Goal: Browse casually: Explore the website without a specific task or goal

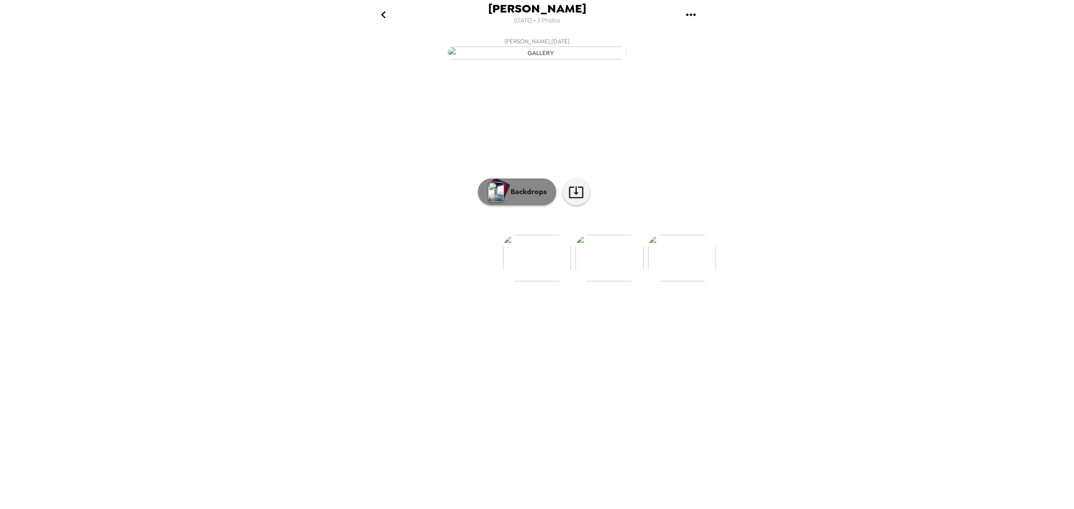
click at [510, 197] on p "Backdrops" at bounding box center [526, 192] width 41 height 11
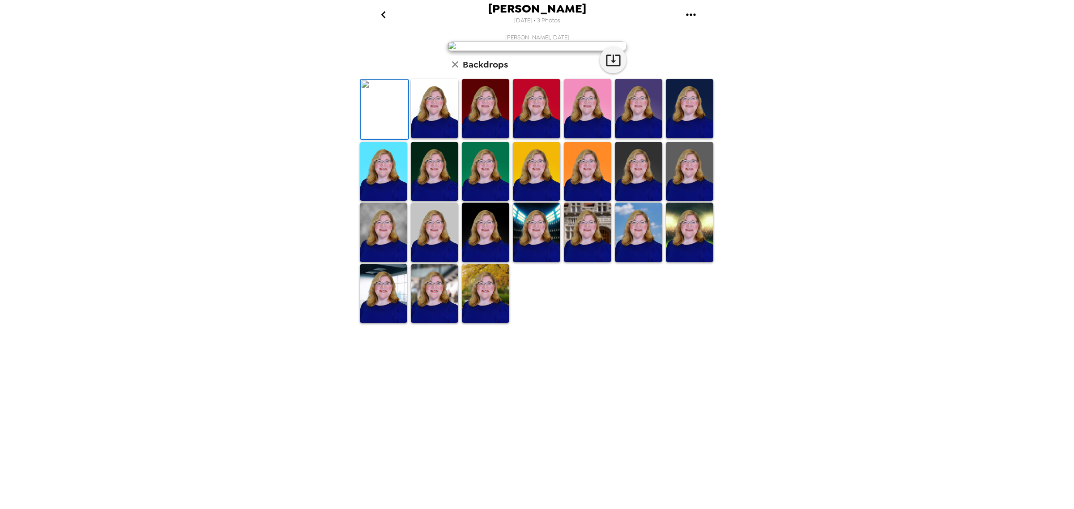
click at [524, 201] on img at bounding box center [536, 172] width 47 height 60
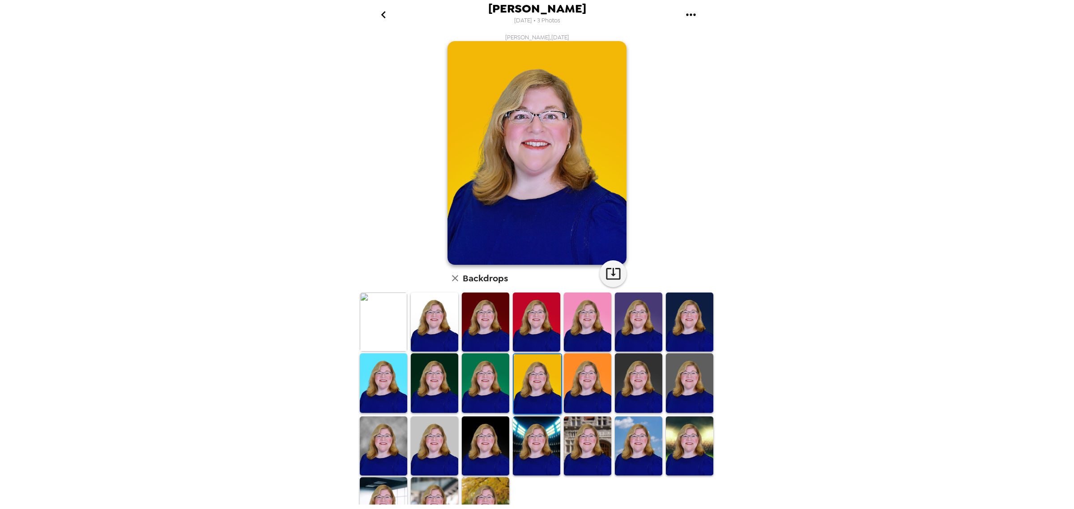
click at [579, 382] on img at bounding box center [587, 384] width 47 height 60
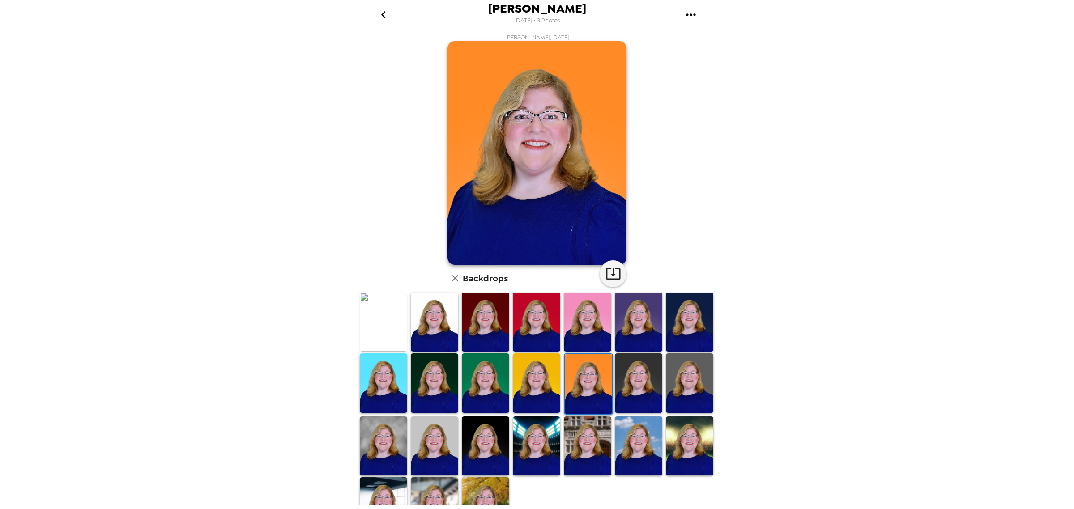
click at [639, 381] on img at bounding box center [638, 384] width 47 height 60
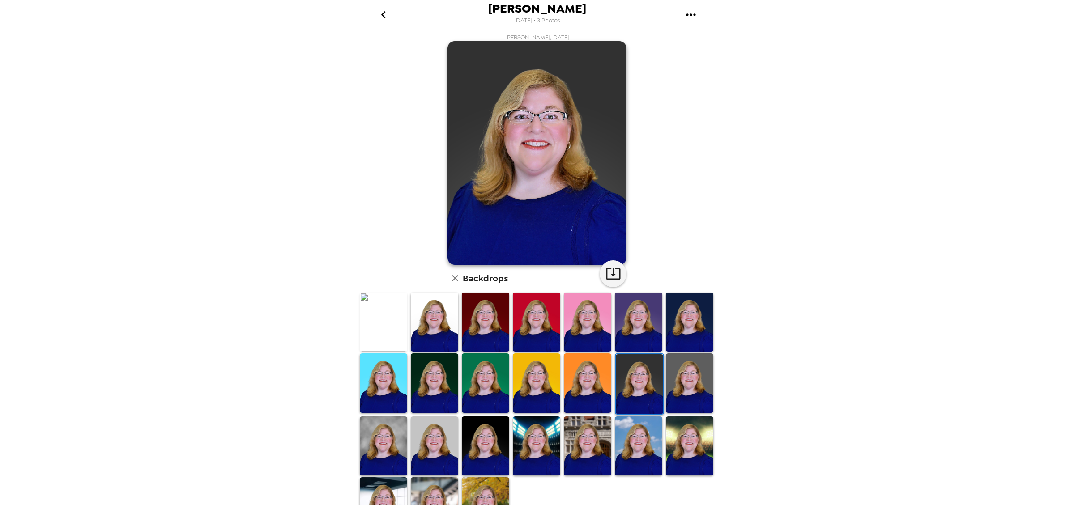
click at [677, 383] on img at bounding box center [689, 384] width 47 height 60
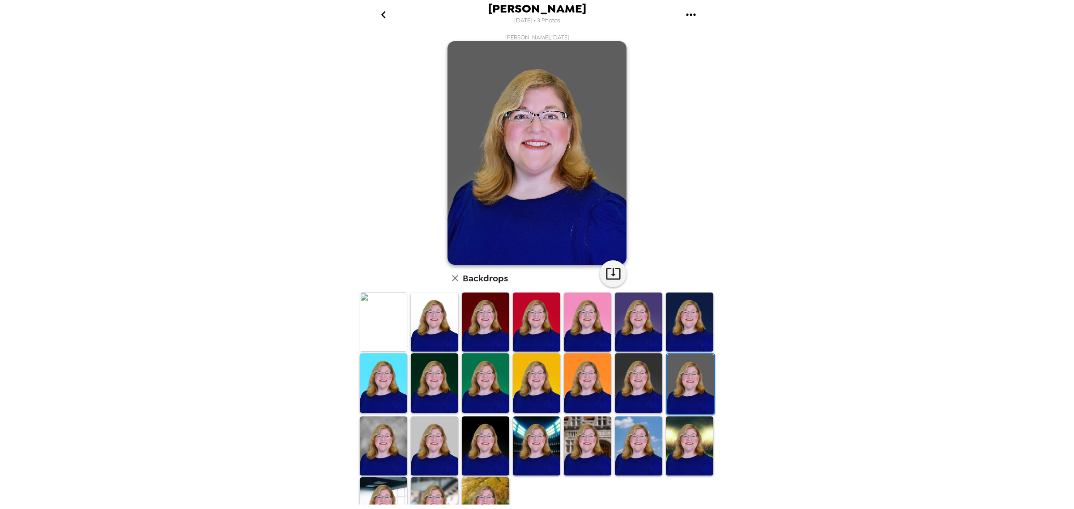
click at [421, 367] on img at bounding box center [434, 384] width 47 height 60
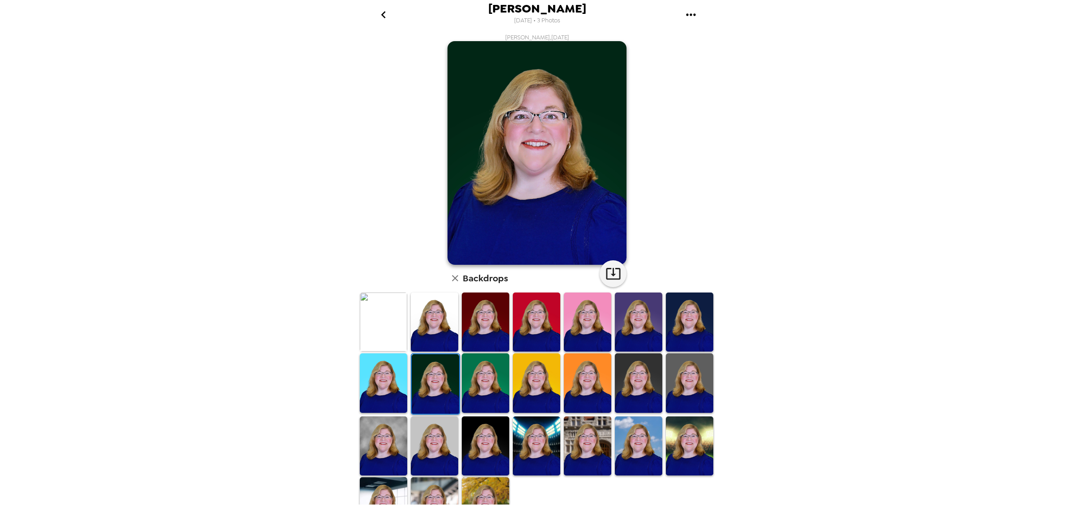
click at [490, 388] on img at bounding box center [485, 384] width 47 height 60
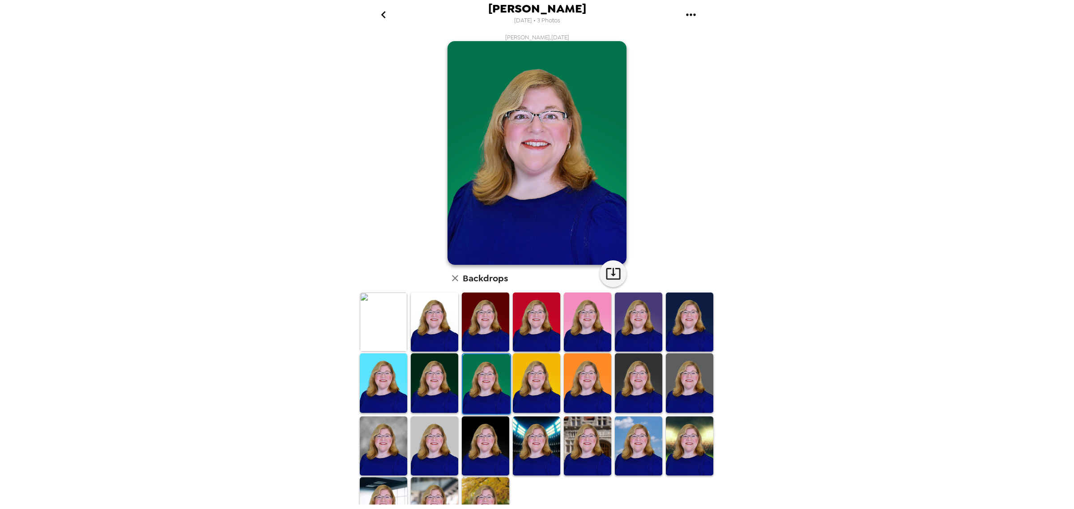
click at [636, 307] on img at bounding box center [638, 323] width 47 height 60
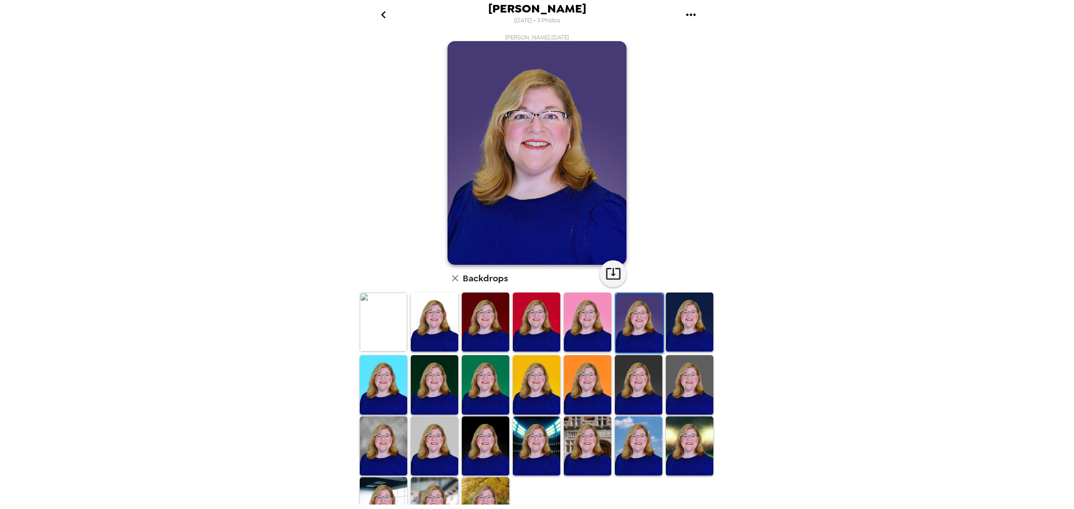
click at [688, 325] on img at bounding box center [689, 323] width 47 height 60
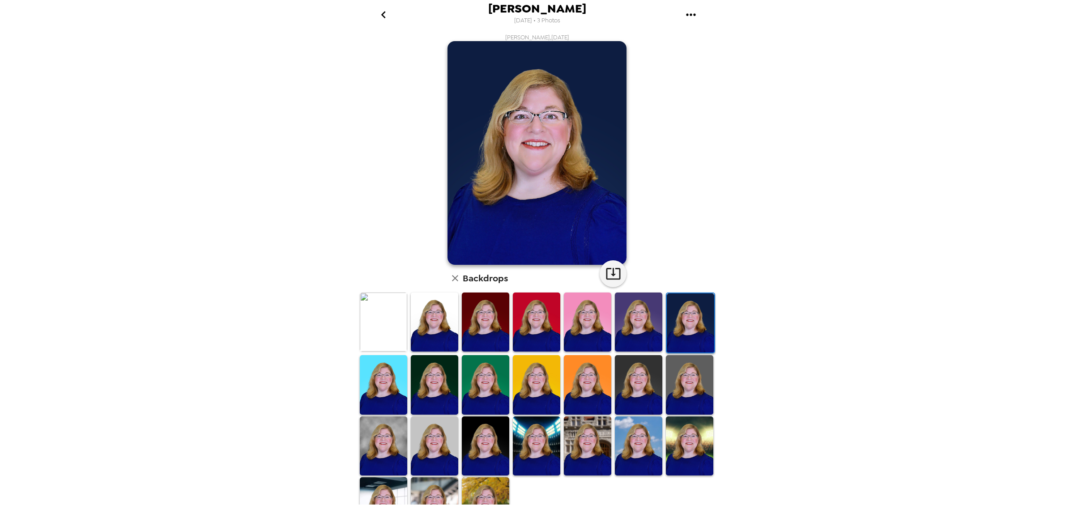
click at [674, 418] on img at bounding box center [689, 447] width 47 height 60
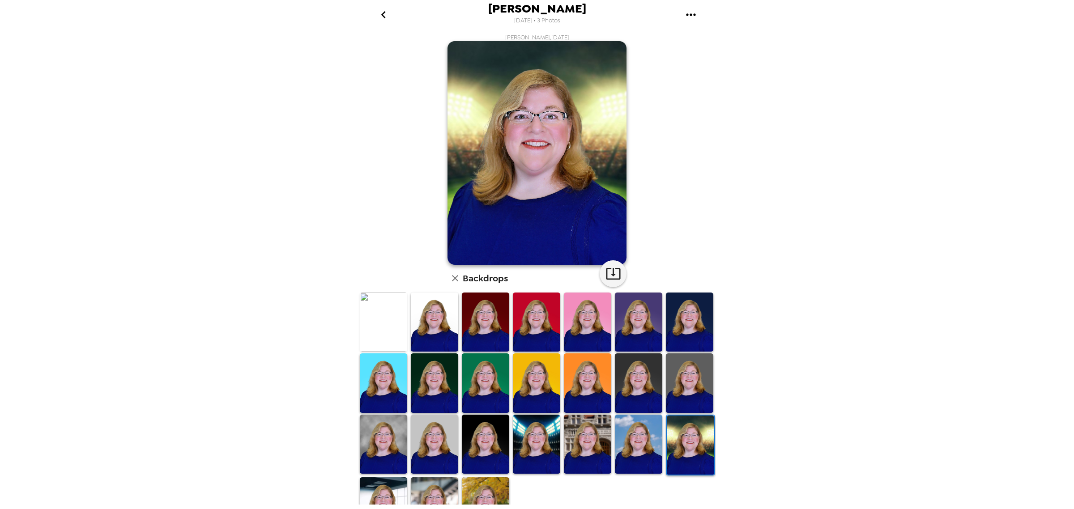
click at [646, 434] on img at bounding box center [638, 445] width 47 height 60
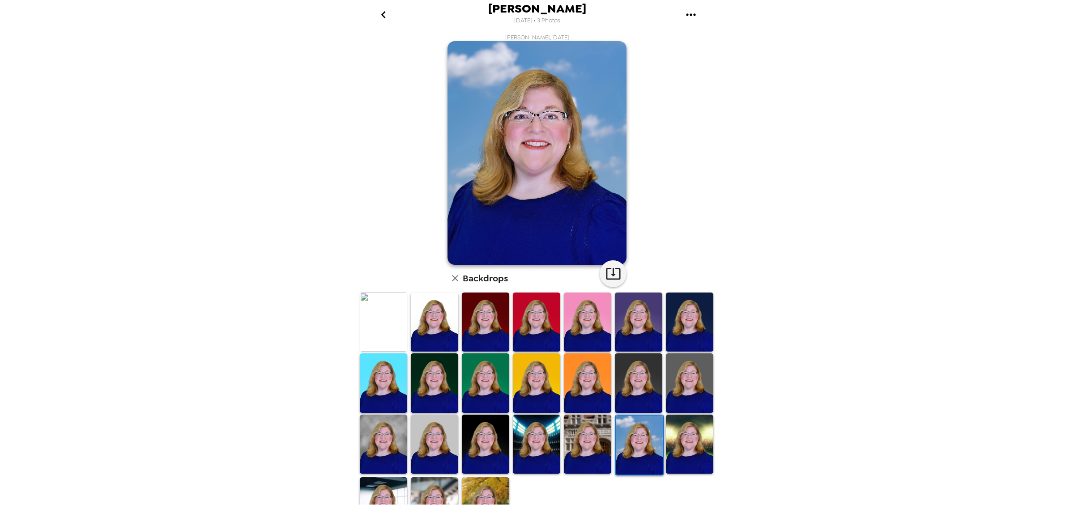
click at [484, 478] on img at bounding box center [485, 508] width 47 height 60
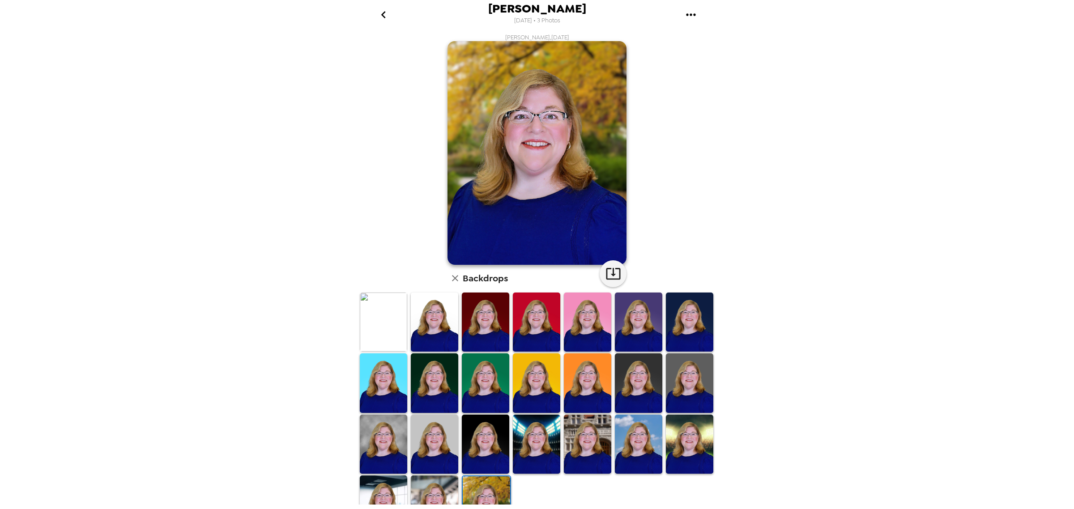
click at [437, 495] on img at bounding box center [434, 506] width 47 height 60
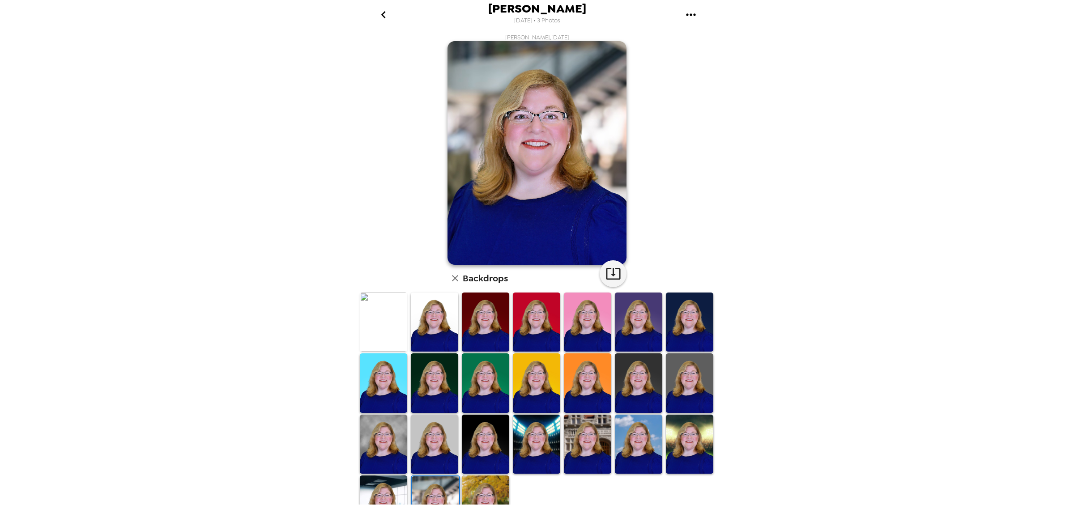
click at [379, 486] on img at bounding box center [383, 506] width 47 height 60
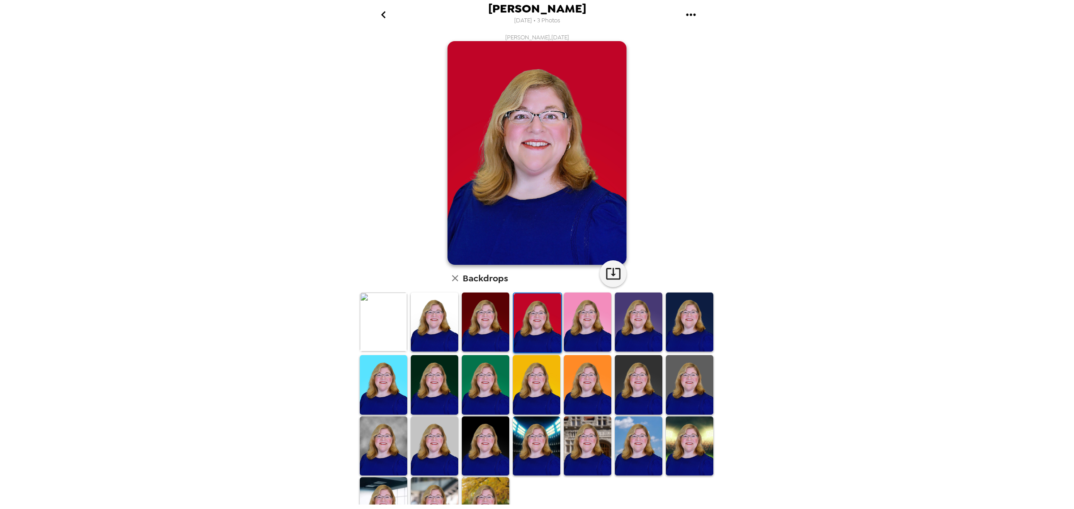
click at [462, 330] on img at bounding box center [485, 322] width 47 height 59
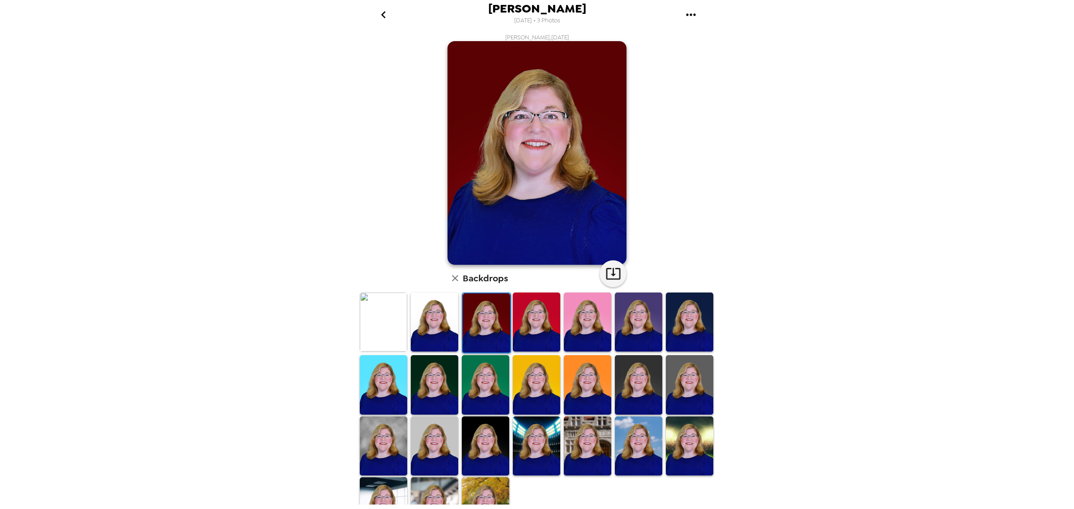
click at [479, 380] on img at bounding box center [485, 384] width 47 height 59
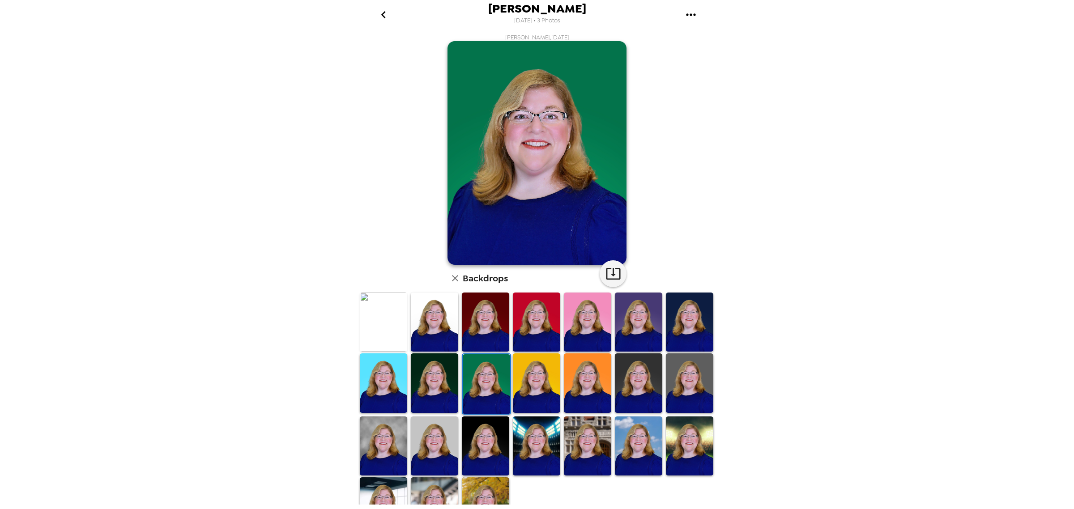
click at [537, 380] on img at bounding box center [536, 383] width 47 height 59
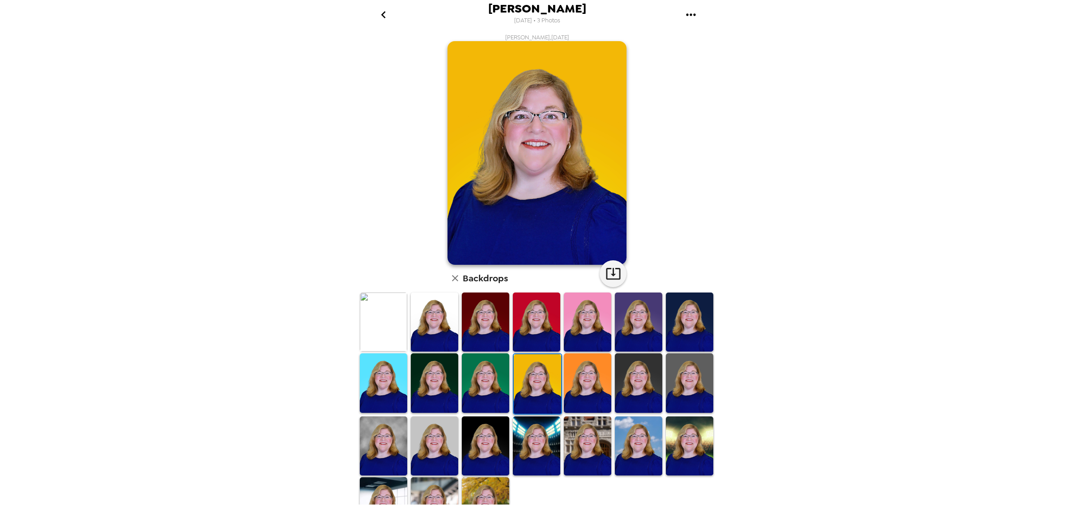
click at [573, 376] on img at bounding box center [587, 383] width 47 height 59
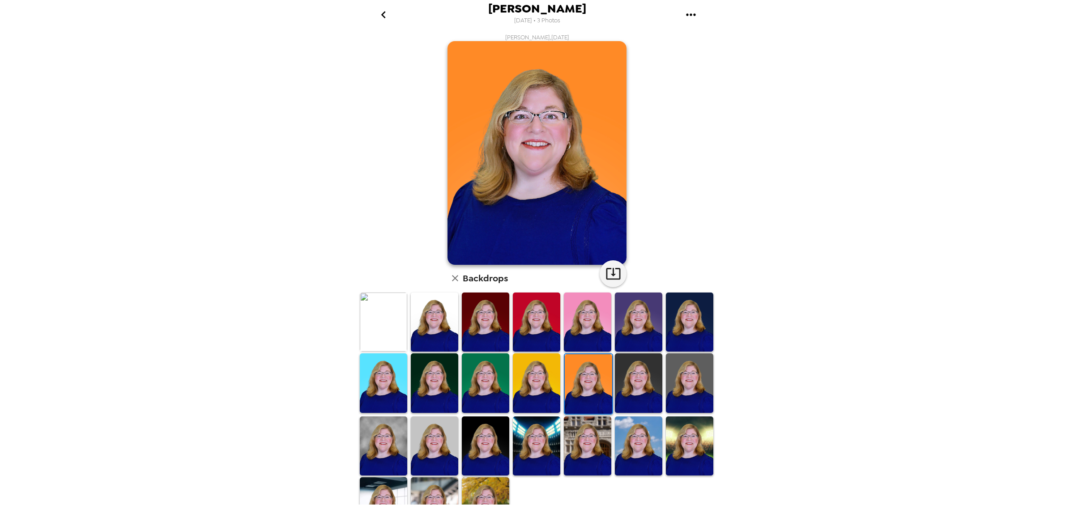
click at [623, 377] on img at bounding box center [638, 383] width 47 height 59
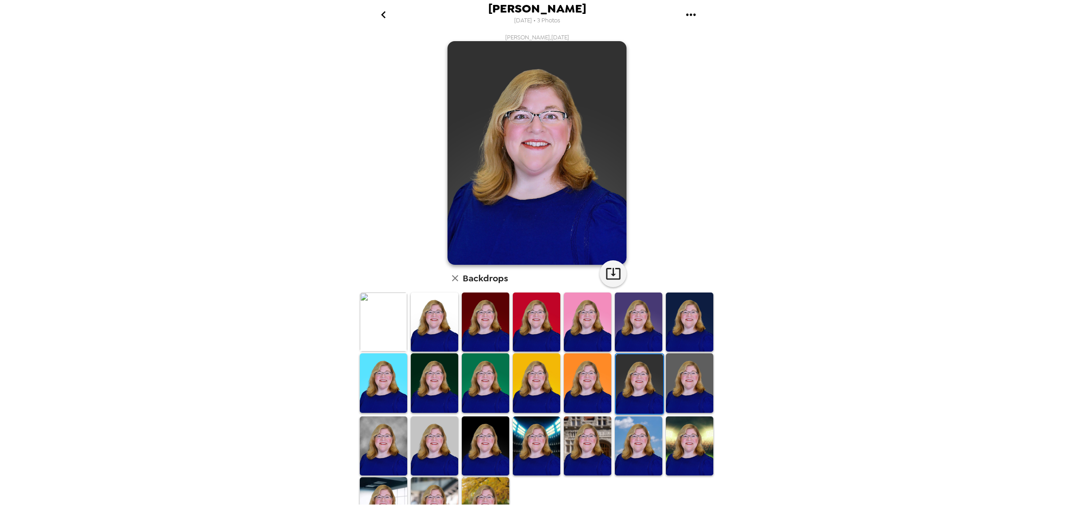
click at [673, 379] on img at bounding box center [689, 383] width 47 height 59
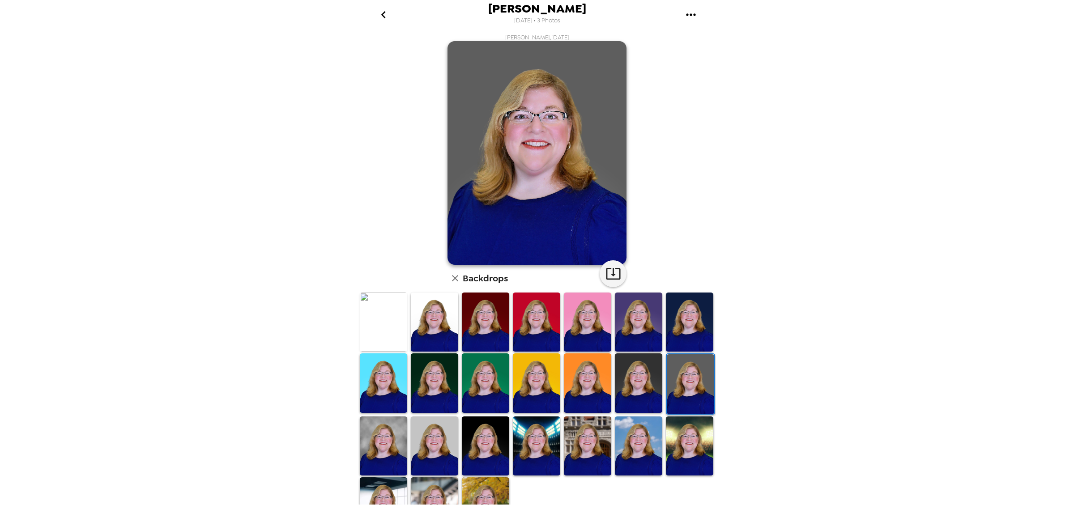
click at [373, 322] on img at bounding box center [383, 322] width 47 height 59
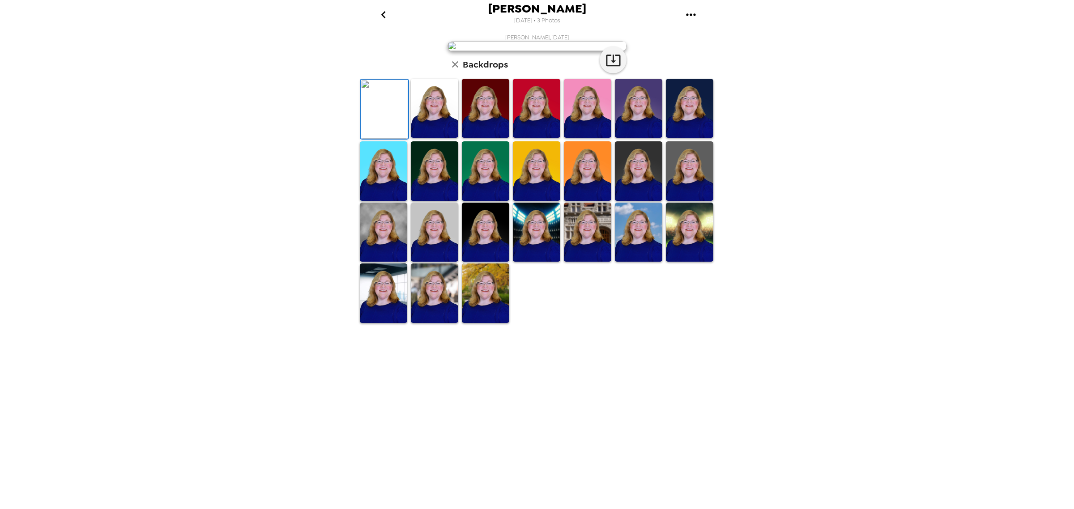
click at [482, 262] on img at bounding box center [485, 232] width 47 height 59
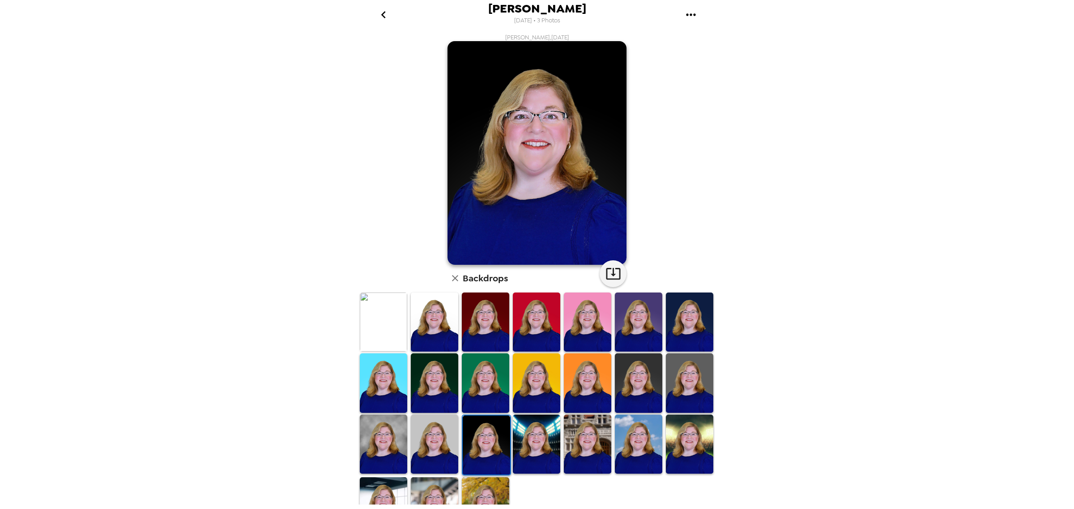
click at [445, 399] on img at bounding box center [434, 383] width 47 height 59
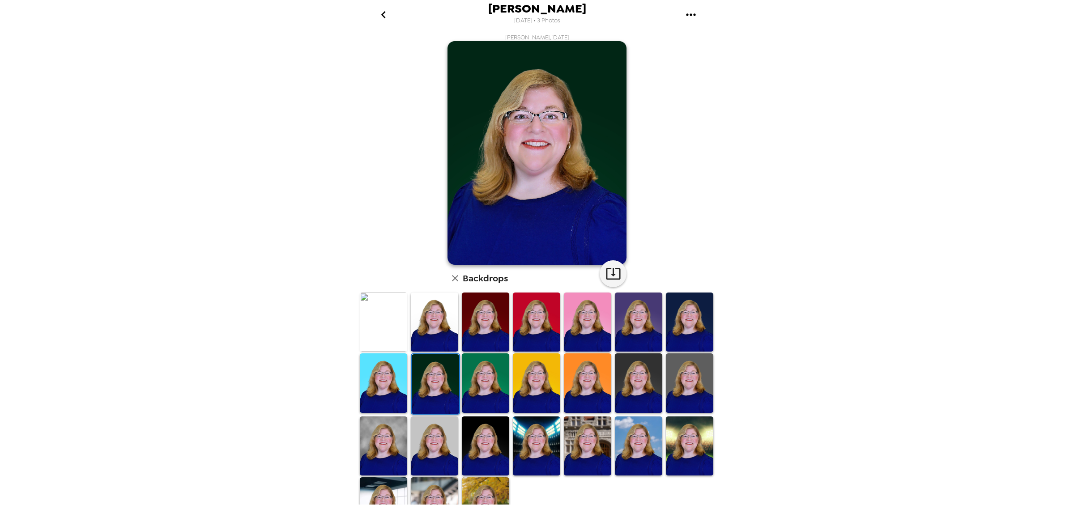
click at [476, 386] on img at bounding box center [485, 383] width 47 height 59
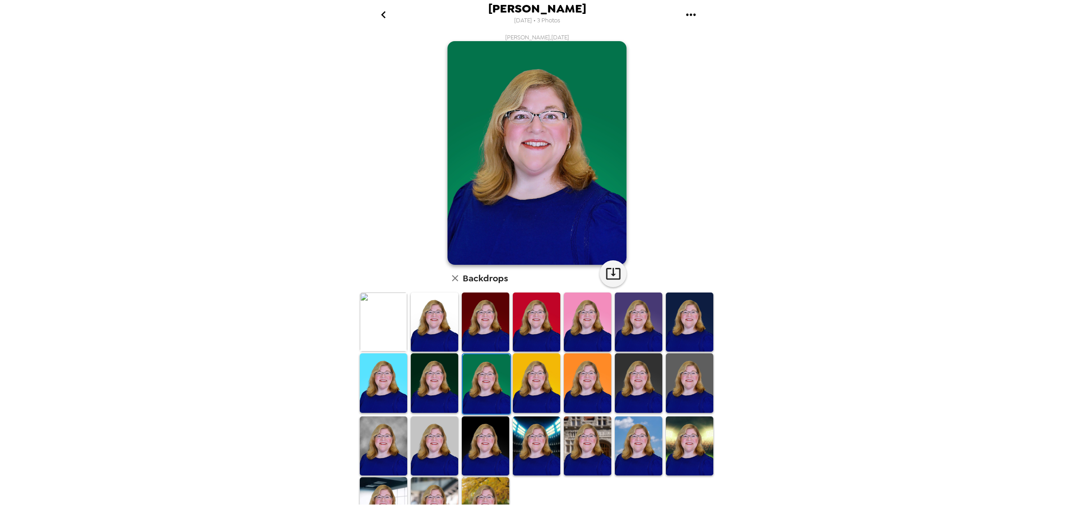
click at [441, 439] on img at bounding box center [434, 446] width 47 height 59
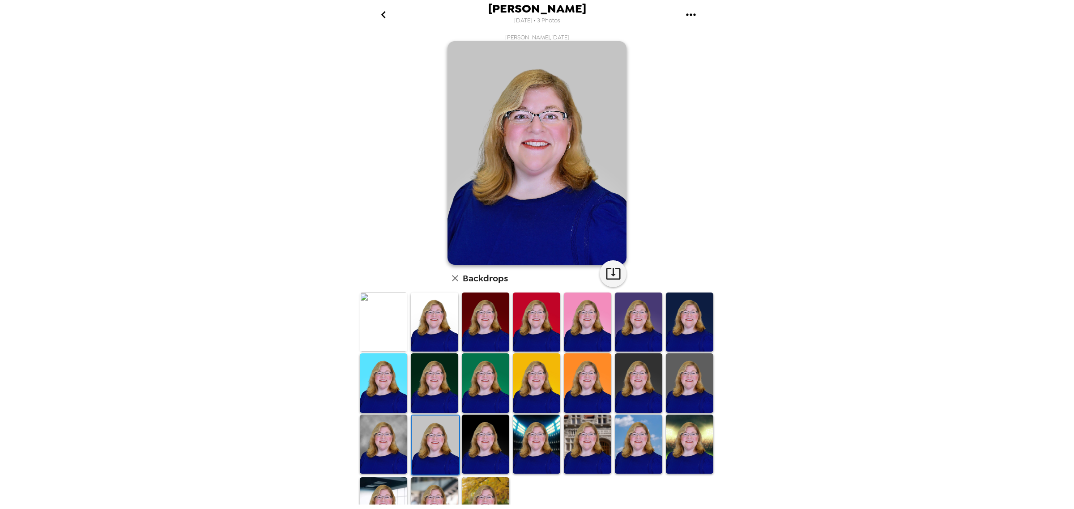
click at [688, 380] on img at bounding box center [689, 383] width 47 height 59
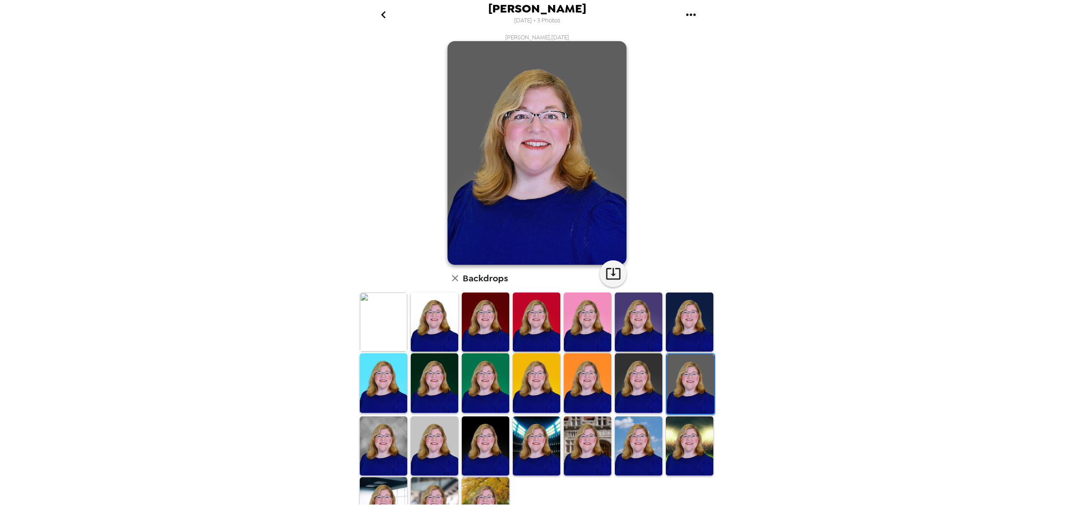
click at [371, 316] on img at bounding box center [383, 322] width 47 height 59
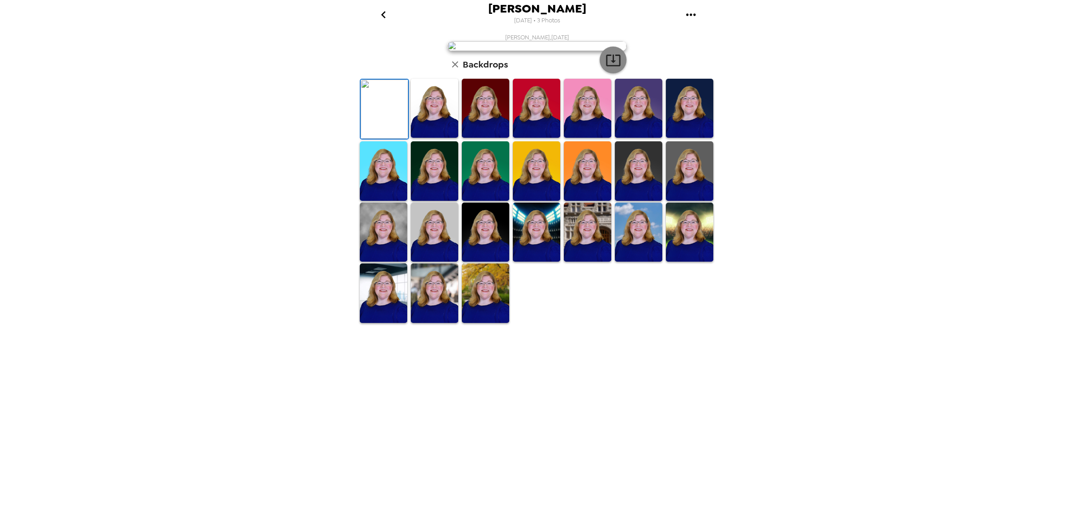
click at [607, 66] on icon "button" at bounding box center [613, 61] width 14 height 12
